Goal: Communication & Community: Participate in discussion

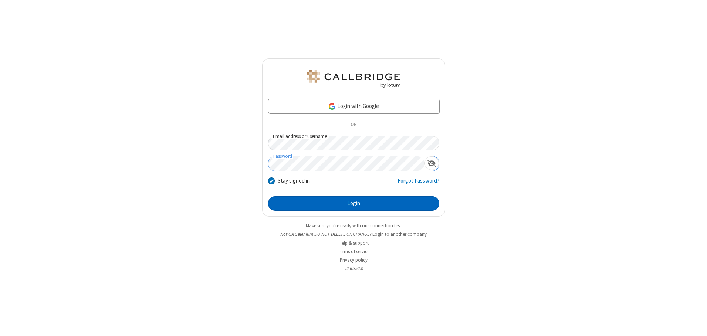
click at [353, 203] on button "Login" at bounding box center [353, 203] width 171 height 15
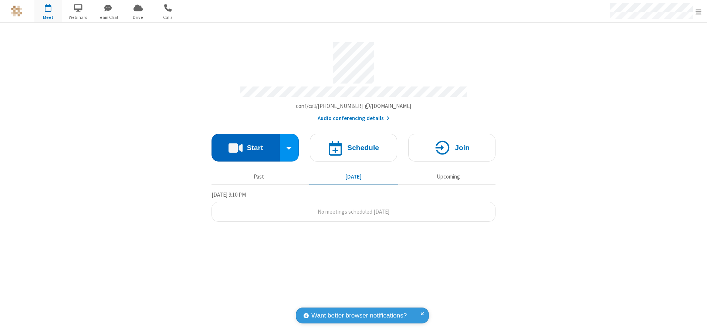
click at [245, 145] on button "Start" at bounding box center [245, 148] width 68 height 28
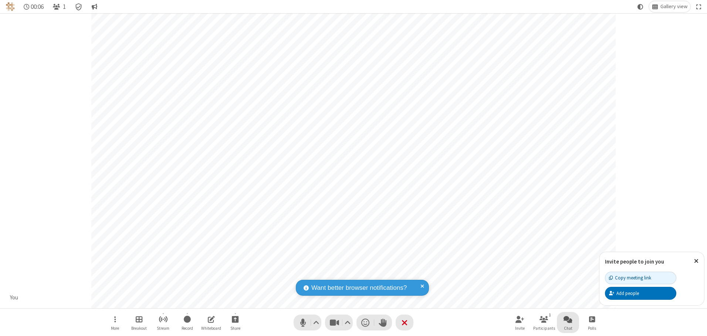
click at [568, 319] on span "Open chat" at bounding box center [567, 319] width 9 height 9
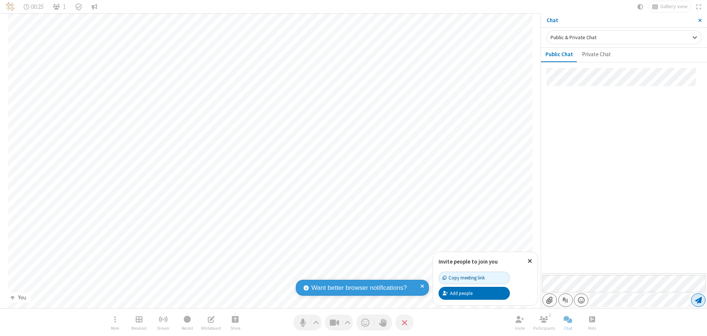
click at [698, 300] on span "Send message" at bounding box center [698, 299] width 7 height 7
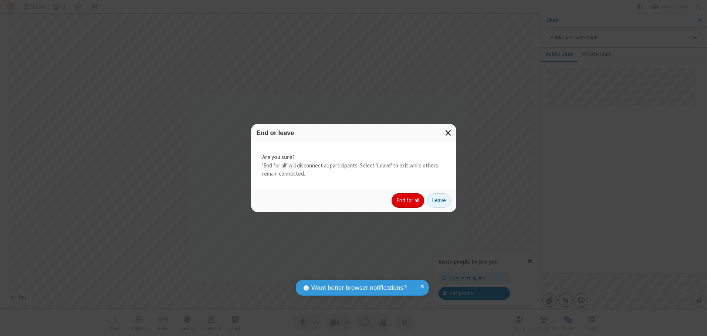
click at [408, 200] on button "End for all" at bounding box center [407, 200] width 33 height 15
